Goal: Task Accomplishment & Management: Use online tool/utility

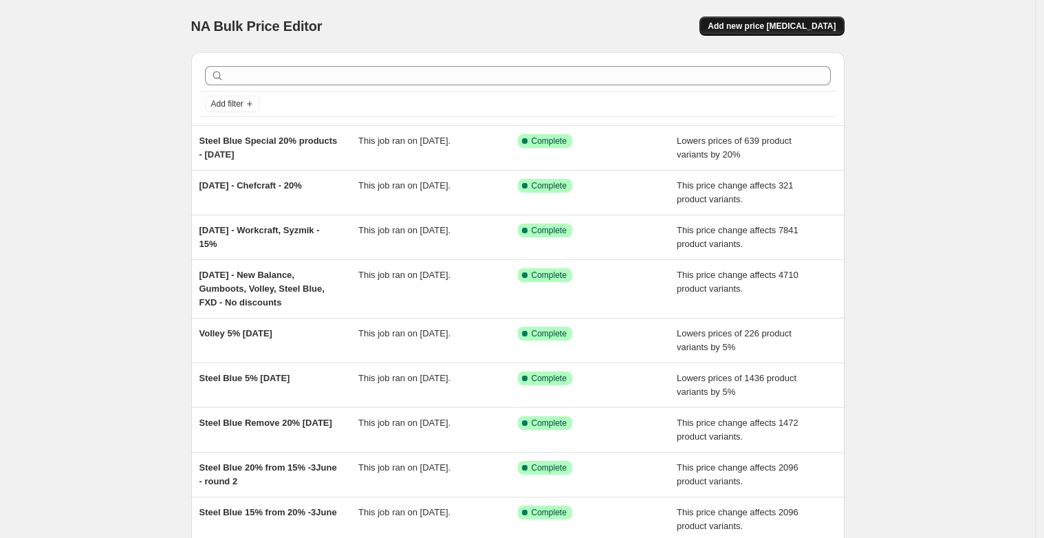
click at [781, 30] on span "Add new price [MEDICAL_DATA]" at bounding box center [772, 26] width 128 height 11
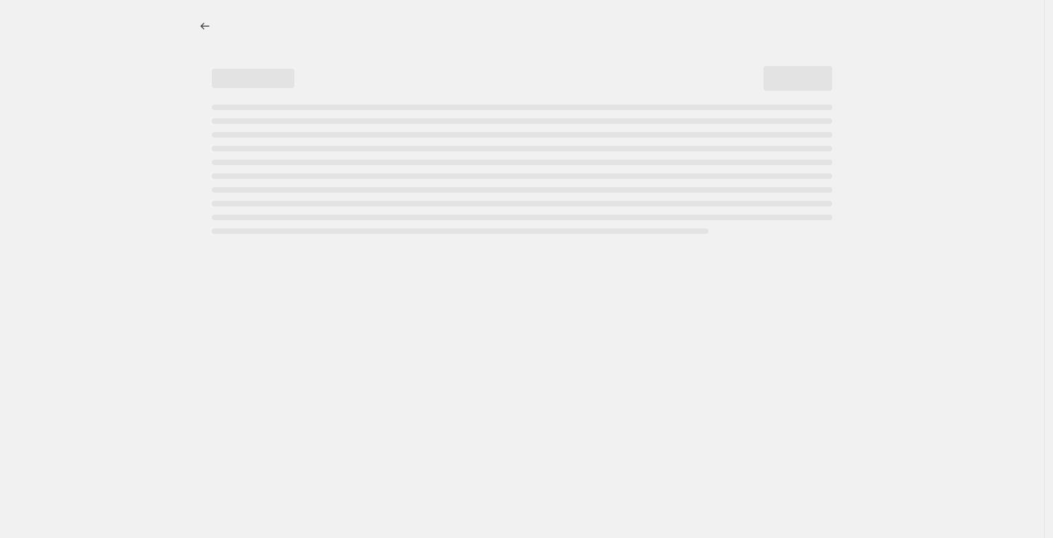
select select "percentage"
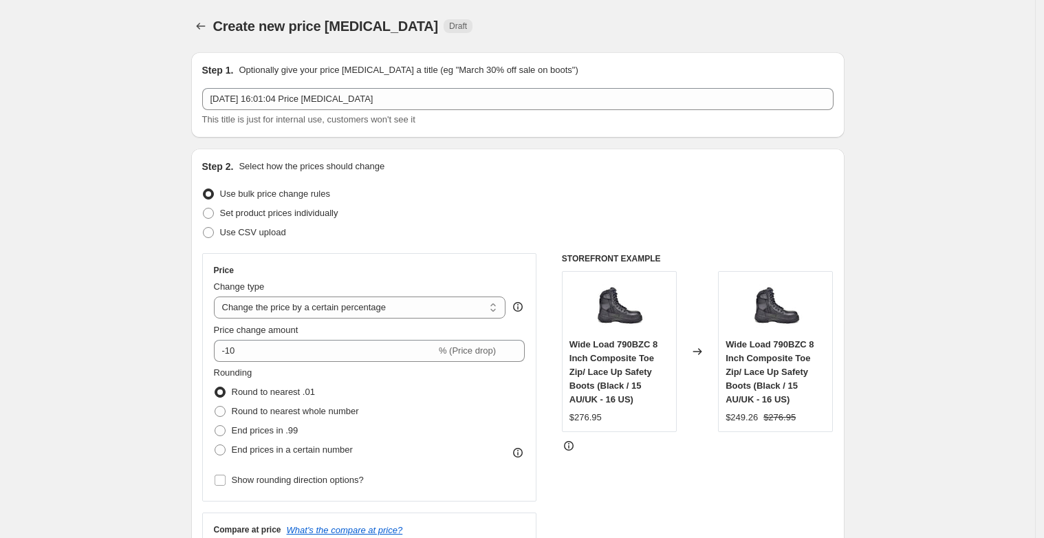
click at [406, 110] on div "[DATE] 16:01:04 Price [MEDICAL_DATA] This title is just for internal use, custo…" at bounding box center [517, 107] width 631 height 39
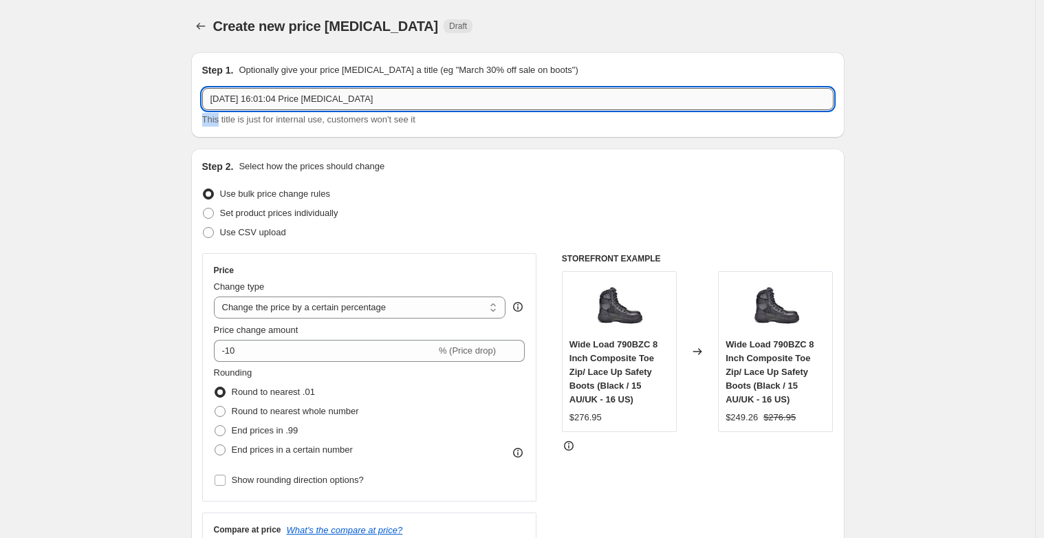
click at [405, 102] on input "[DATE] 16:01:04 Price [MEDICAL_DATA]" at bounding box center [517, 99] width 631 height 22
type input "Bisley Check"
click at [215, 213] on span at bounding box center [208, 213] width 12 height 12
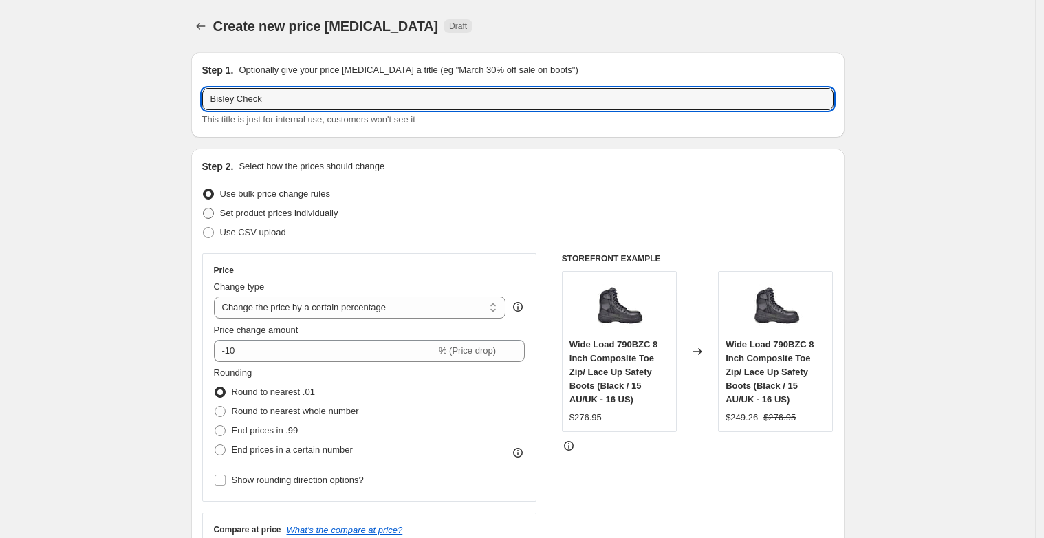
click at [204, 208] on input "Set product prices individually" at bounding box center [203, 208] width 1 height 1
radio input "true"
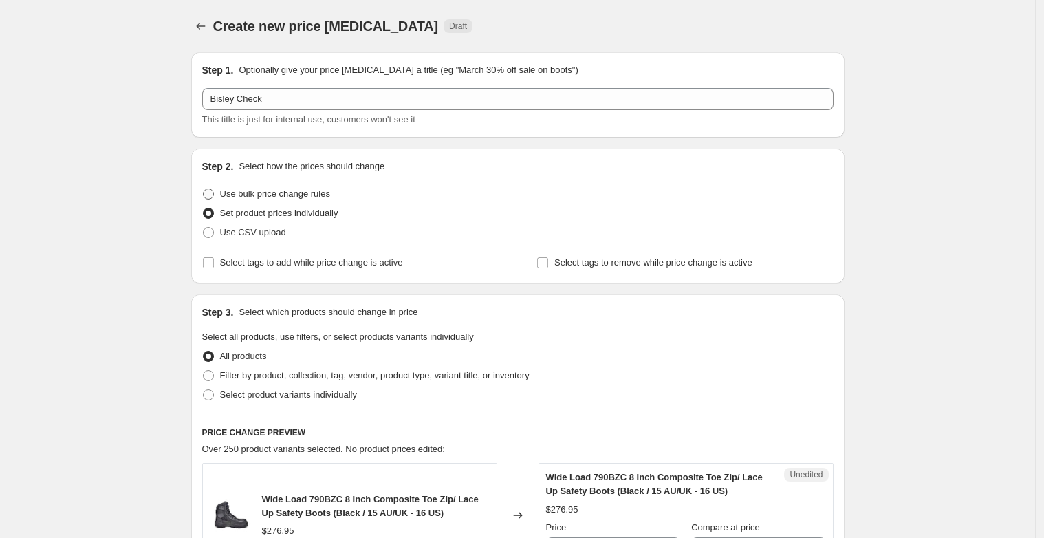
click at [212, 192] on span at bounding box center [208, 193] width 11 height 11
click at [204, 189] on input "Use bulk price change rules" at bounding box center [203, 188] width 1 height 1
radio input "true"
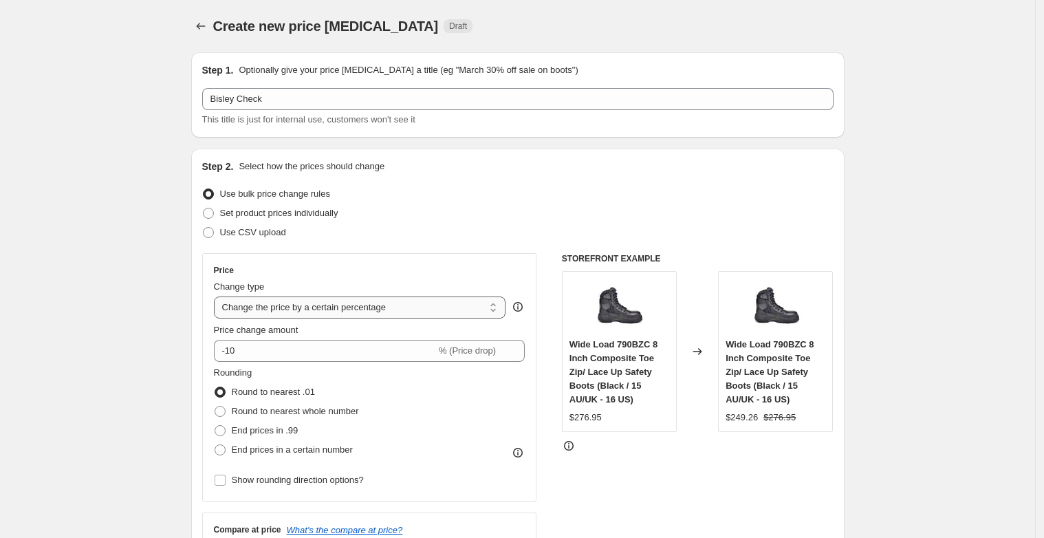
click at [471, 307] on select "Change the price to a certain amount Change the price by a certain amount Chang…" at bounding box center [360, 307] width 292 height 22
select select "pcap"
click at [217, 296] on select "Change the price to a certain amount Change the price by a certain amount Chang…" at bounding box center [360, 307] width 292 height 22
type input "-20"
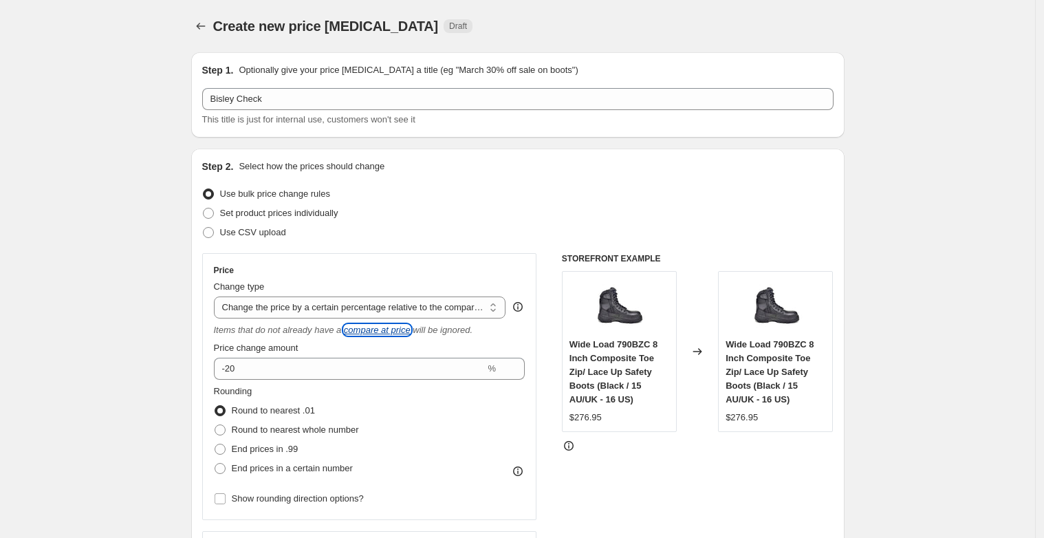
click at [410, 331] on icon "compare at price" at bounding box center [377, 330] width 67 height 10
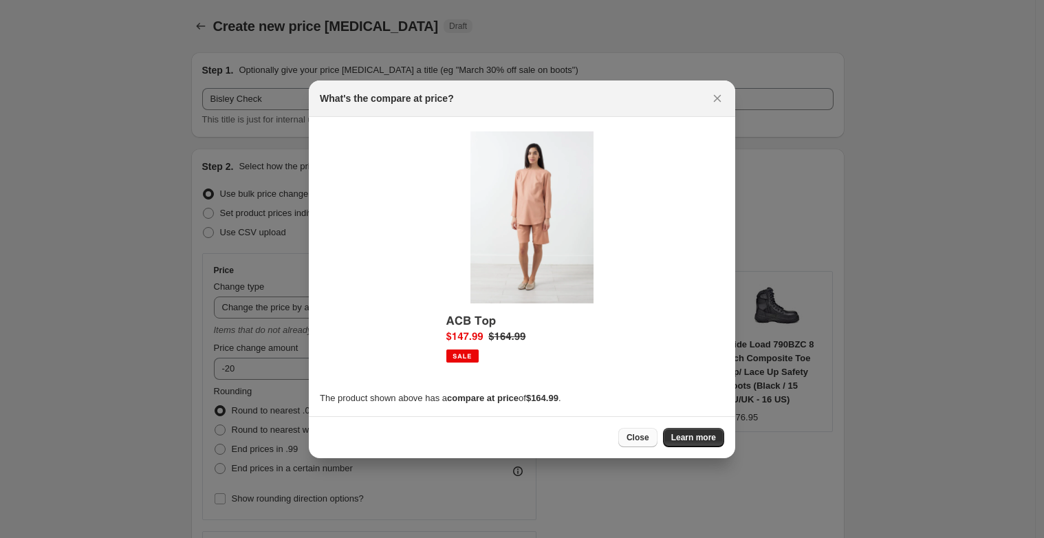
click at [639, 439] on span "Close" at bounding box center [637, 437] width 23 height 11
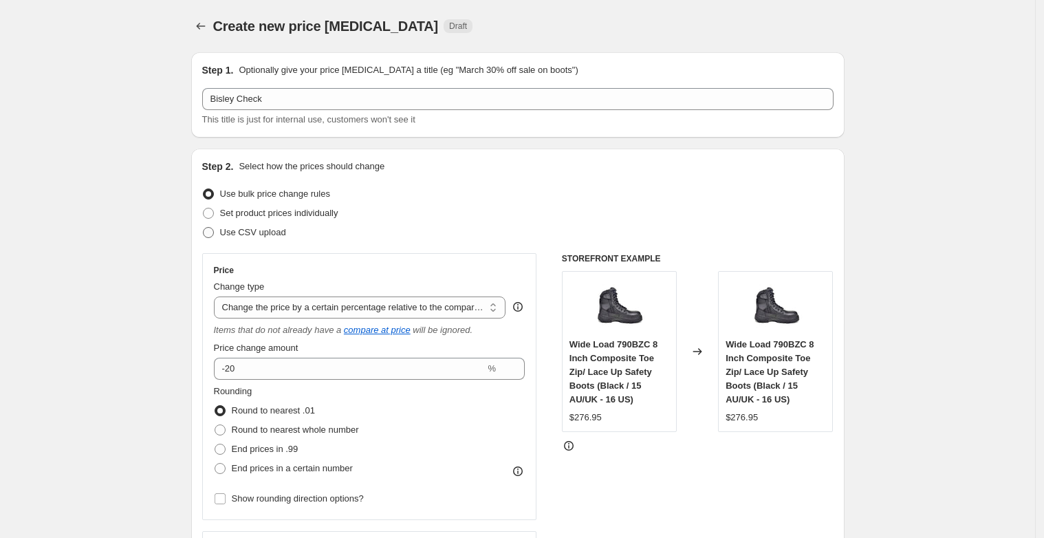
click at [208, 232] on span at bounding box center [208, 232] width 11 height 11
click at [204, 228] on input "Use CSV upload" at bounding box center [203, 227] width 1 height 1
radio input "true"
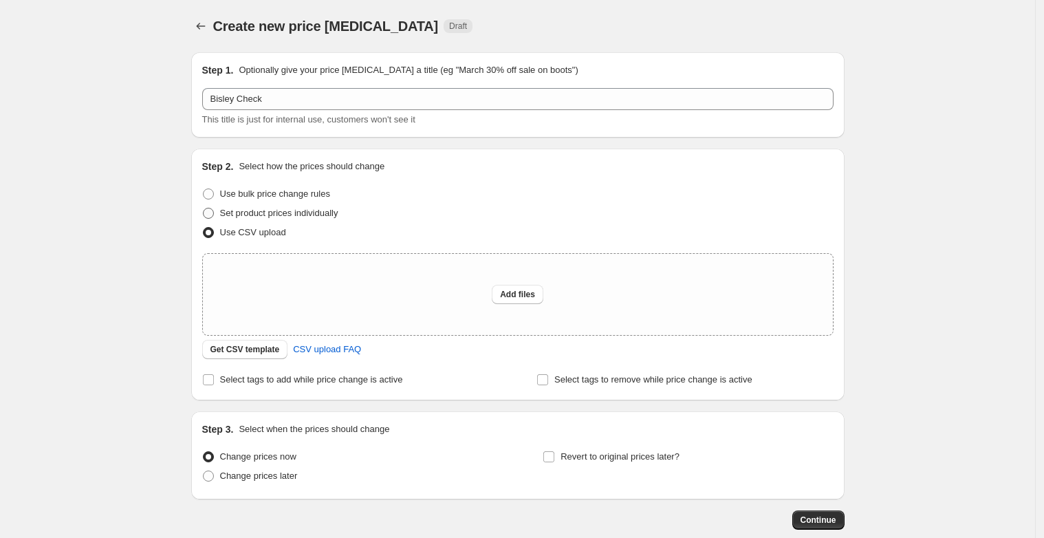
click at [212, 212] on span at bounding box center [208, 213] width 11 height 11
click at [204, 208] on input "Set product prices individually" at bounding box center [203, 208] width 1 height 1
radio input "true"
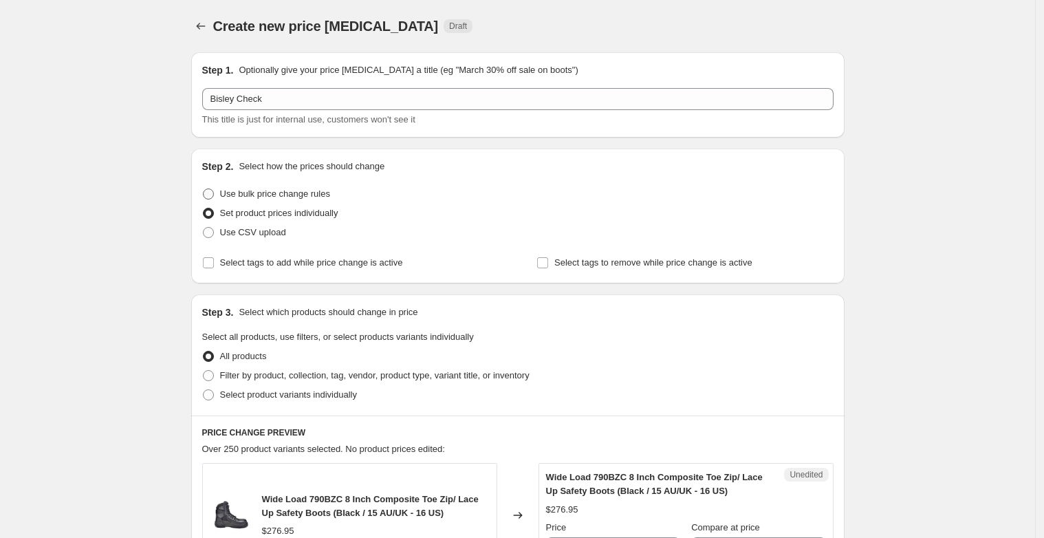
click at [212, 195] on span at bounding box center [208, 193] width 11 height 11
click at [204, 189] on input "Use bulk price change rules" at bounding box center [203, 188] width 1 height 1
radio input "true"
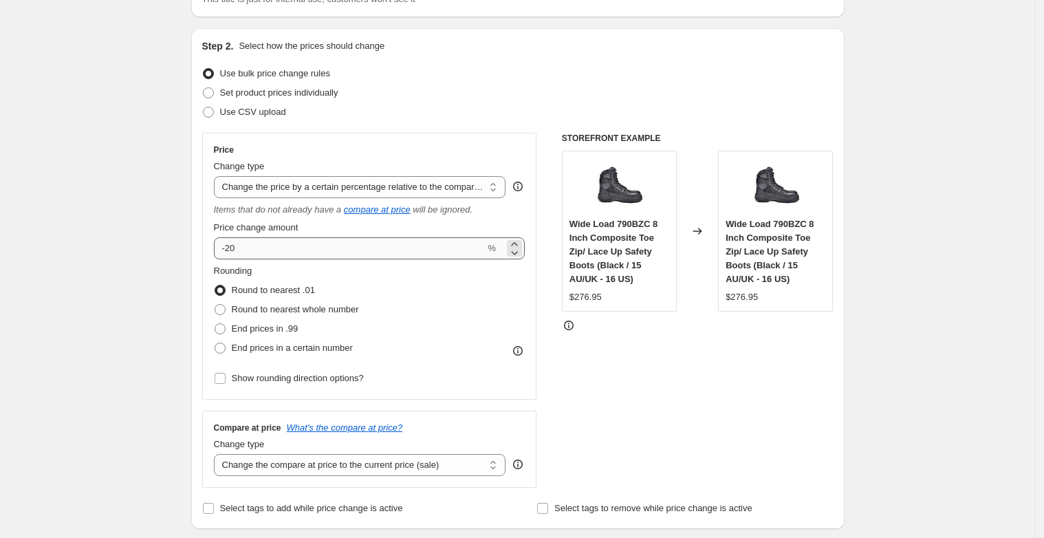
scroll to position [121, 0]
click at [491, 190] on select "Change the price to a certain amount Change the price by a certain amount Chang…" at bounding box center [360, 186] width 292 height 22
select select "no_change"
click at [217, 175] on select "Change the price to a certain amount Change the price by a certain amount Chang…" at bounding box center [360, 186] width 292 height 22
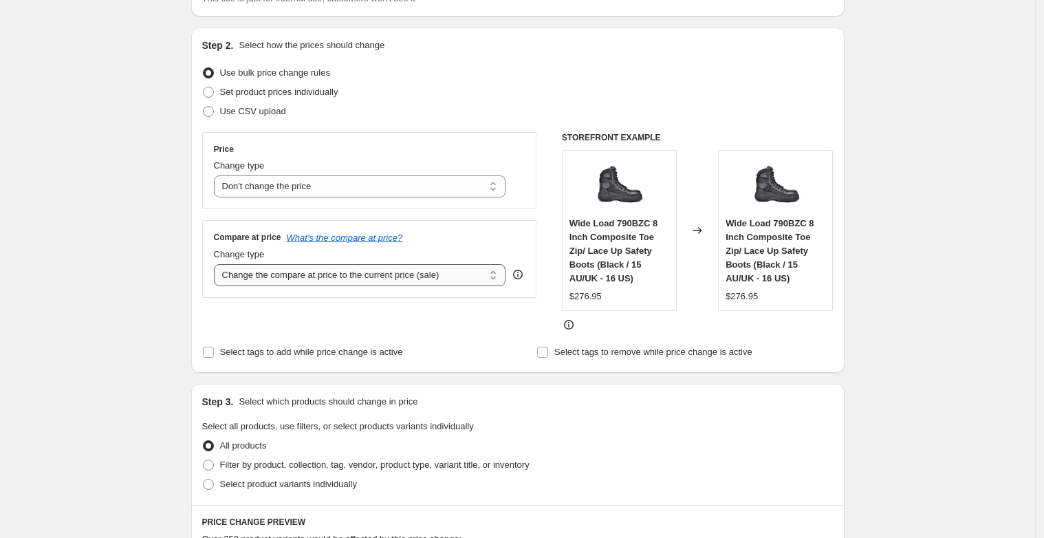
click at [454, 276] on select "Change the compare at price to the current price (sale) Change the compare at p…" at bounding box center [360, 275] width 292 height 22
select select "percentage"
click at [217, 264] on select "Change the compare at price to the current price (sale) Change the compare at p…" at bounding box center [360, 275] width 292 height 22
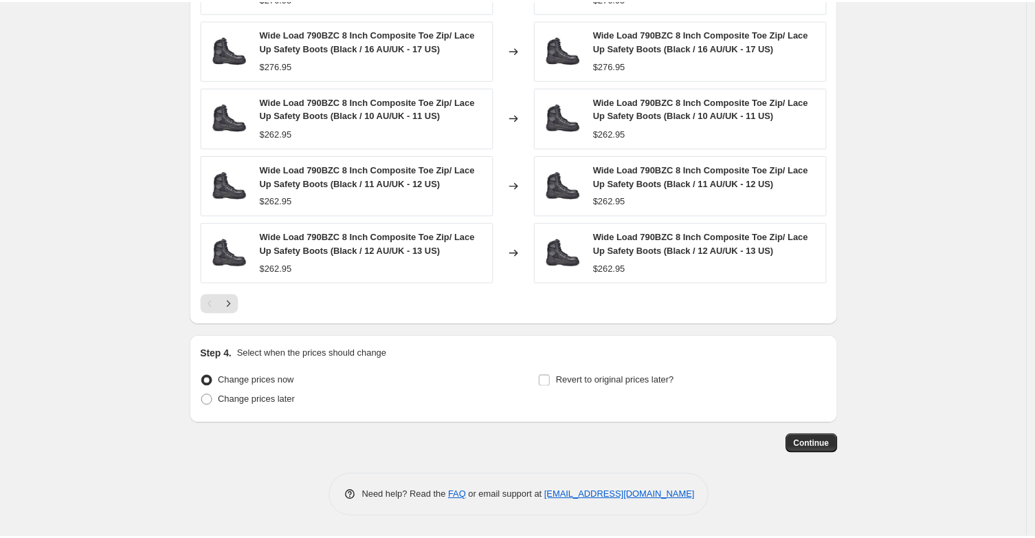
scroll to position [0, 0]
